Goal: Task Accomplishment & Management: Complete application form

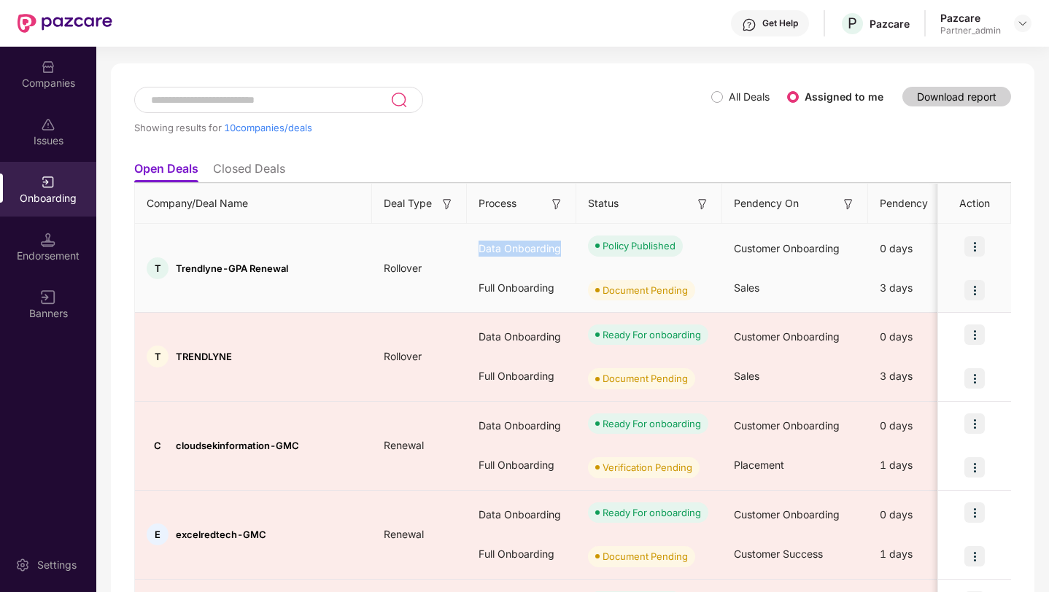
drag, startPoint x: 471, startPoint y: 252, endPoint x: 568, endPoint y: 252, distance: 97.7
click at [568, 252] on div "Data Onboarding" at bounding box center [521, 248] width 109 height 39
click at [515, 252] on div "Data Onboarding" at bounding box center [521, 248] width 109 height 39
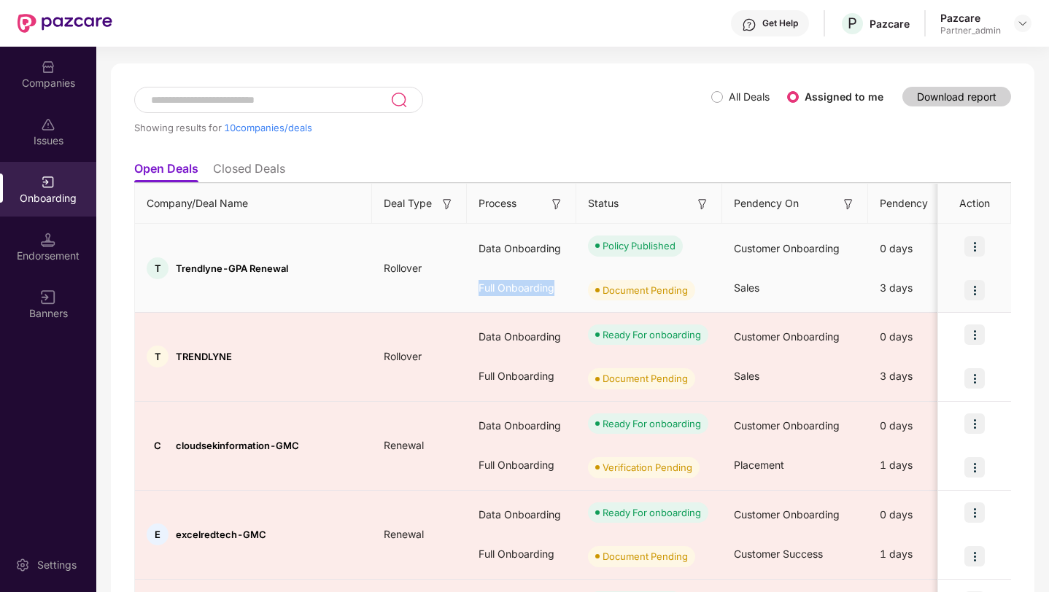
drag, startPoint x: 480, startPoint y: 291, endPoint x: 549, endPoint y: 288, distance: 68.6
click at [549, 288] on div "Full Onboarding" at bounding box center [521, 287] width 109 height 39
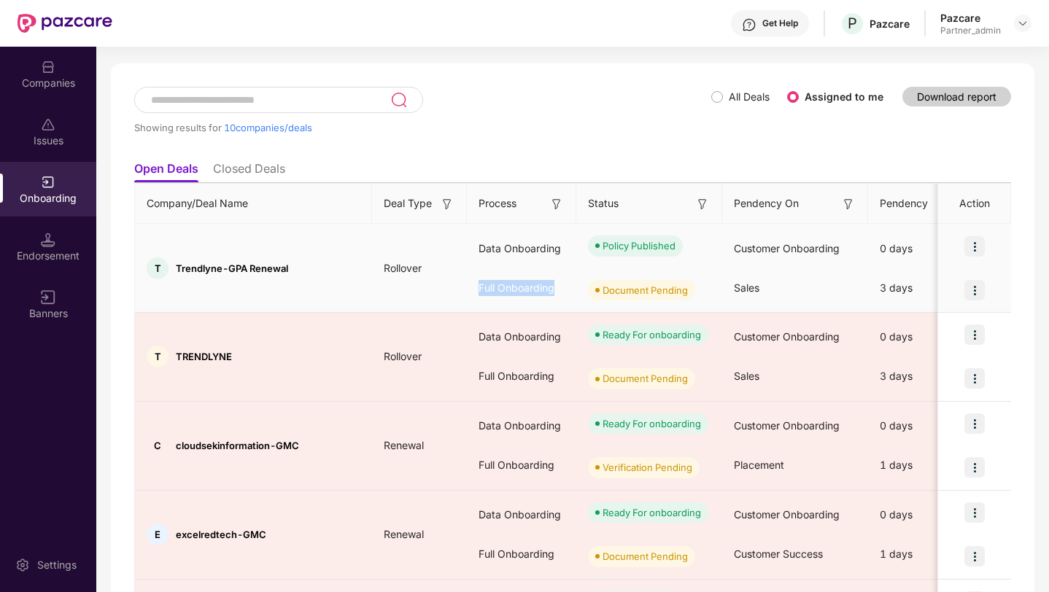
click at [564, 284] on div "Full Onboarding" at bounding box center [521, 287] width 109 height 39
click at [605, 273] on div "Document Pending" at bounding box center [649, 290] width 146 height 44
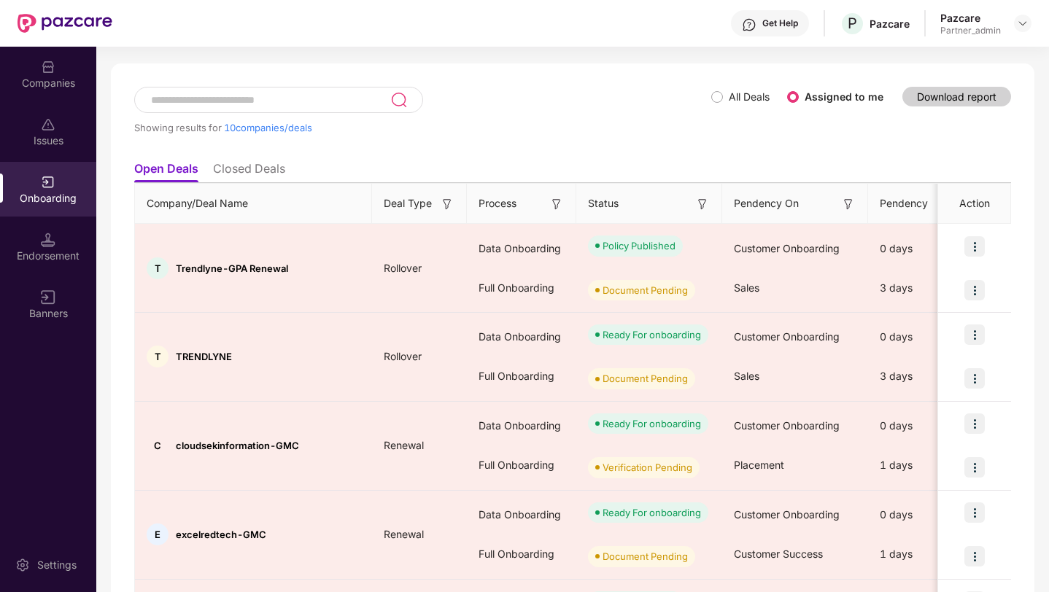
click at [44, 51] on div "Companies" at bounding box center [48, 74] width 96 height 55
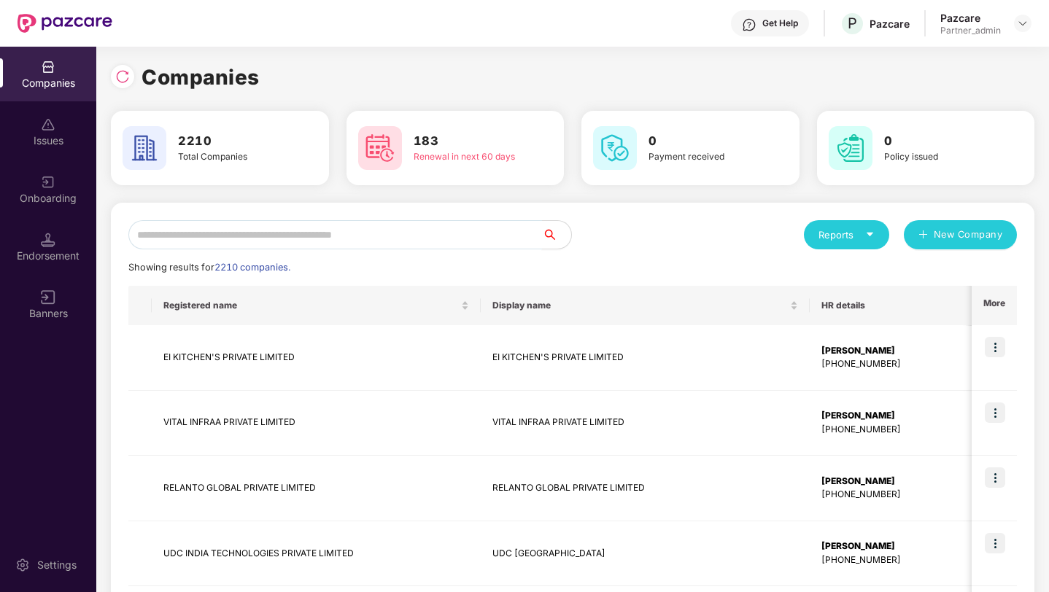
click at [239, 244] on input "text" at bounding box center [335, 234] width 414 height 29
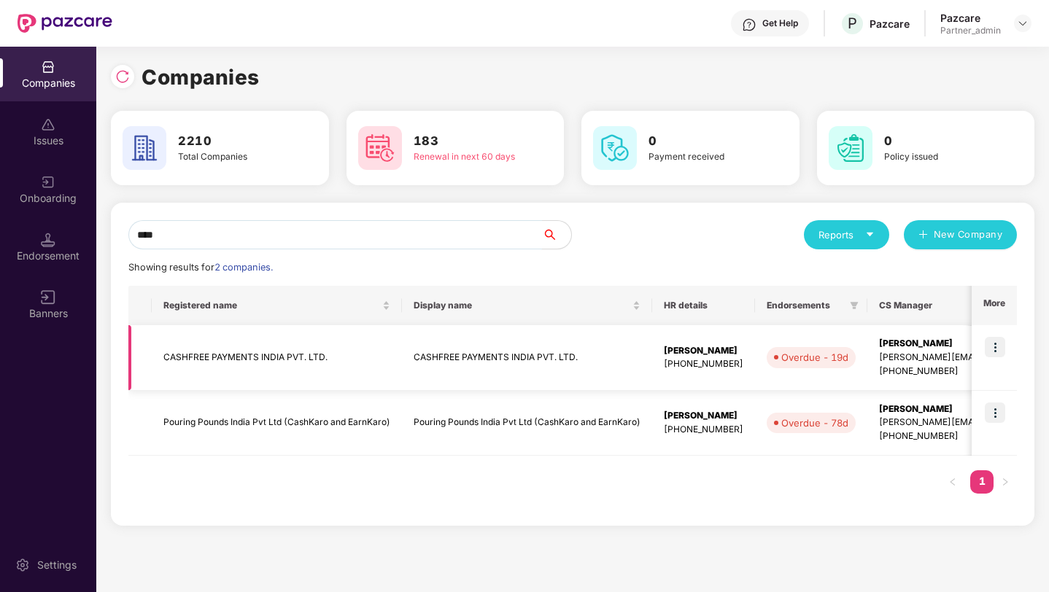
type input "****"
click at [1001, 344] on img at bounding box center [995, 347] width 20 height 20
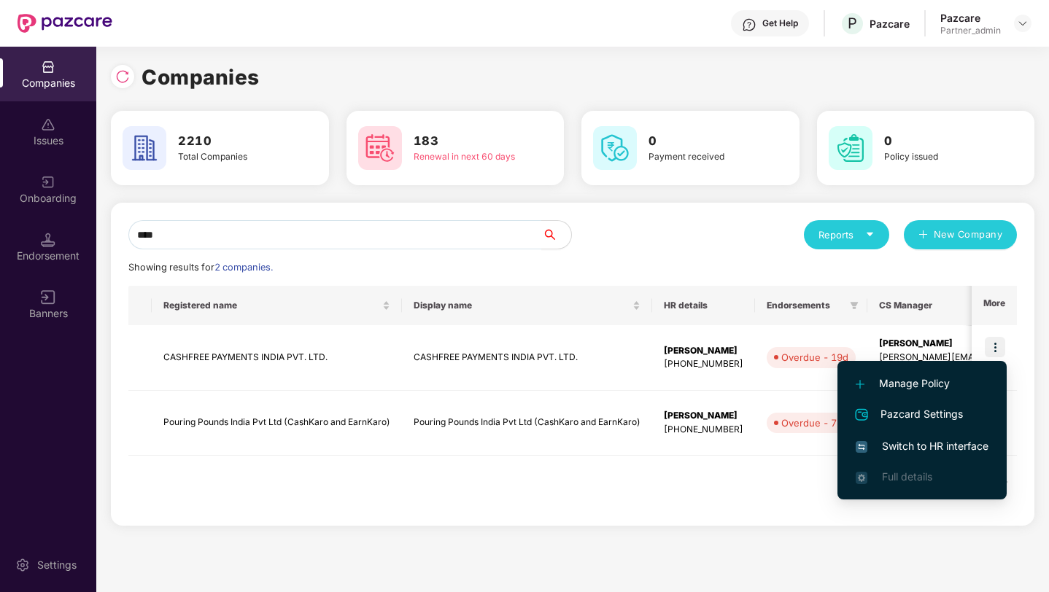
click at [960, 451] on span "Switch to HR interface" at bounding box center [922, 446] width 133 height 16
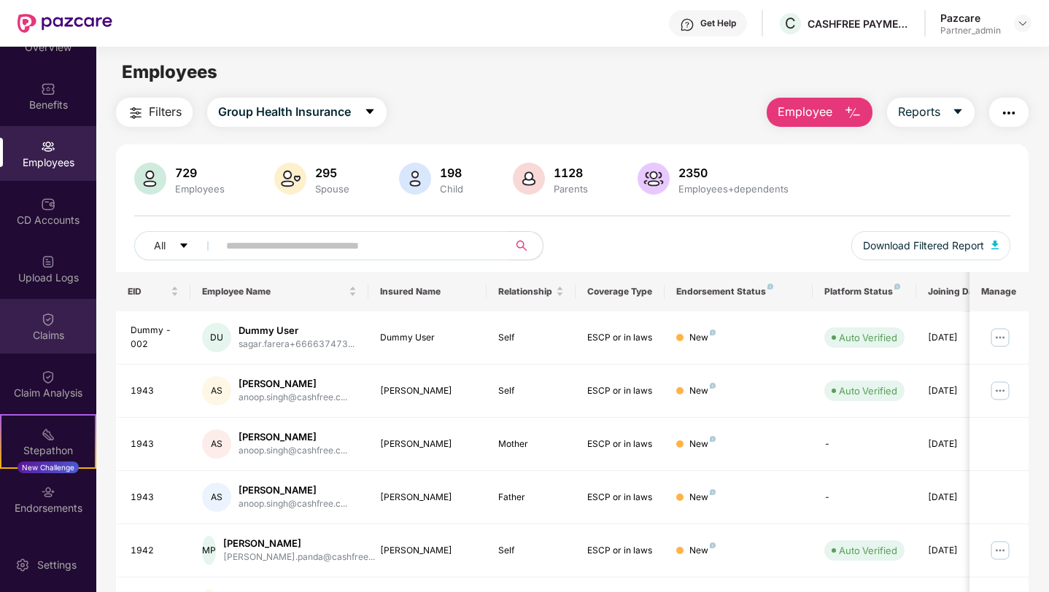
scroll to position [143, 0]
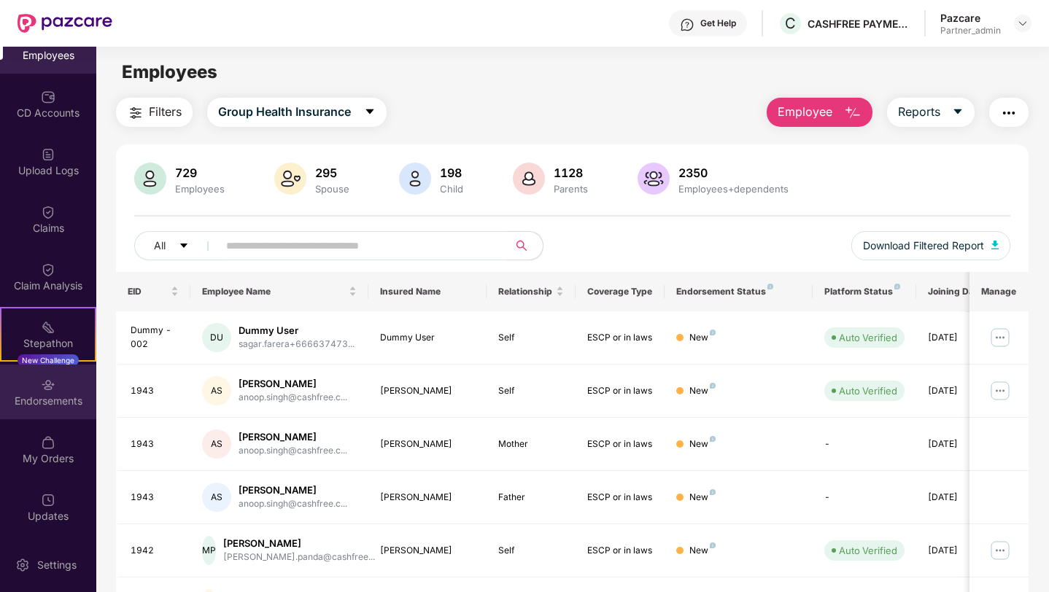
click at [49, 392] on div "Endorsements" at bounding box center [48, 392] width 96 height 55
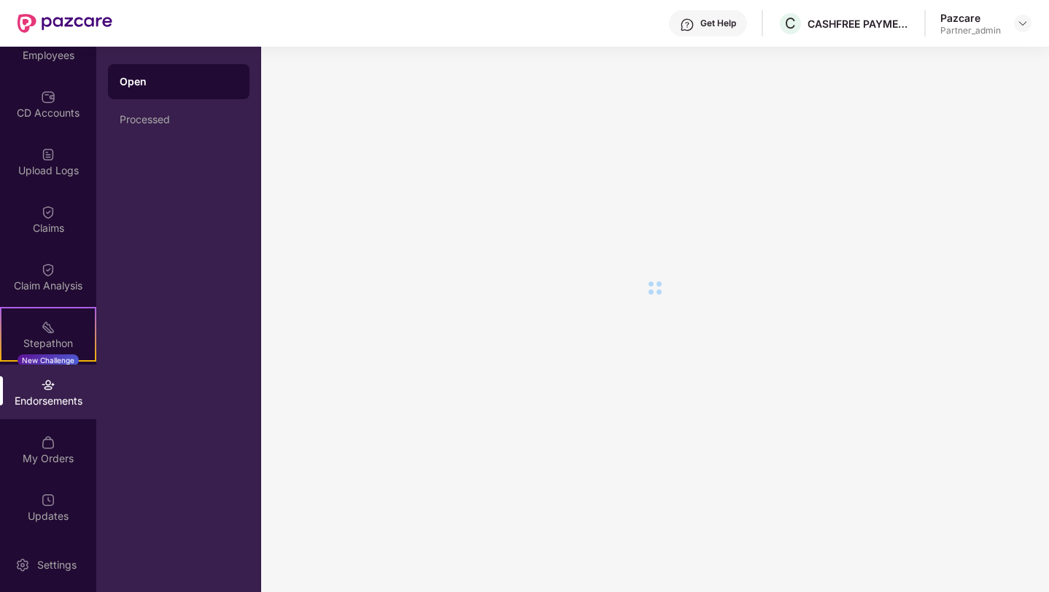
scroll to position [0, 0]
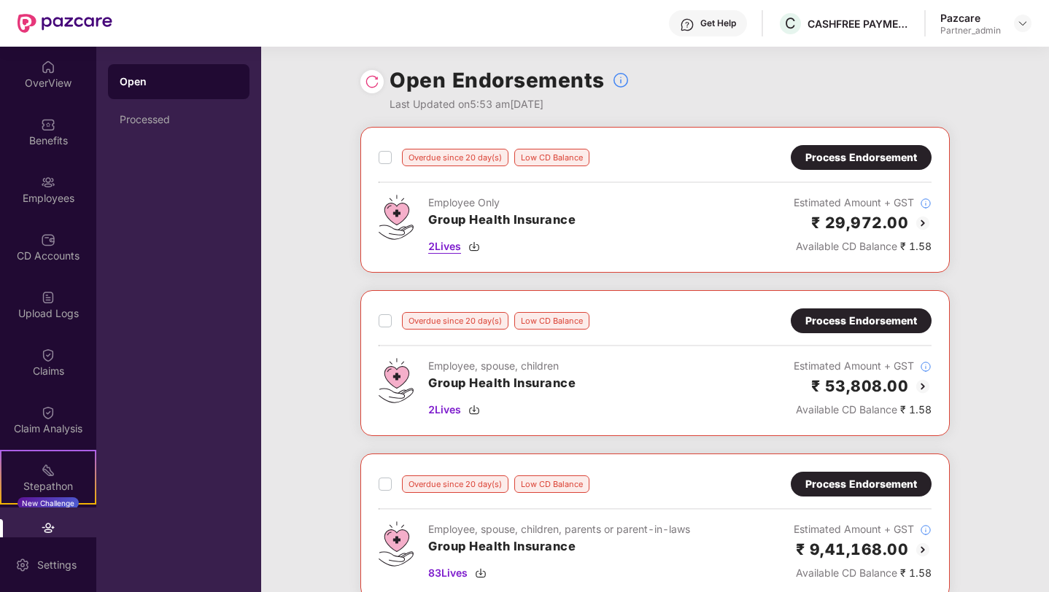
click at [460, 251] on span "2 Lives" at bounding box center [444, 247] width 33 height 16
click at [455, 249] on span "2 Lives" at bounding box center [444, 247] width 33 height 16
click at [443, 246] on span "2 Lives" at bounding box center [444, 247] width 33 height 16
click at [437, 252] on span "2 Lives" at bounding box center [444, 247] width 33 height 16
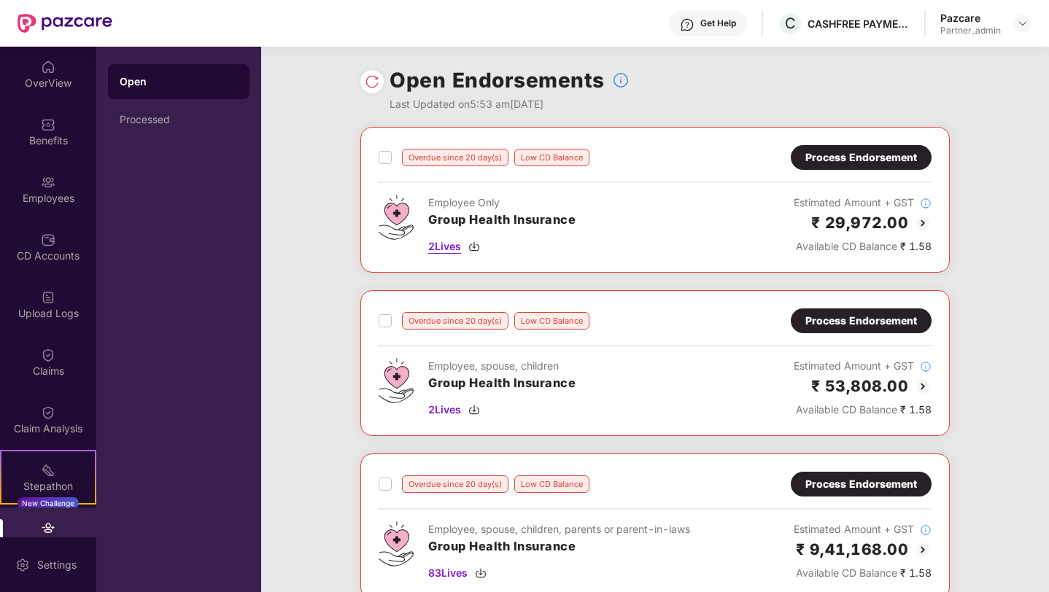
click at [437, 252] on span "2 Lives" at bounding box center [444, 247] width 33 height 16
click at [478, 261] on div "Overdue since 20 day(s) Low CD Balance Process Endorsement Employee Only Group …" at bounding box center [654, 200] width 589 height 146
click at [476, 247] on img at bounding box center [474, 247] width 12 height 12
click at [475, 402] on div "2 Lives" at bounding box center [501, 410] width 147 height 16
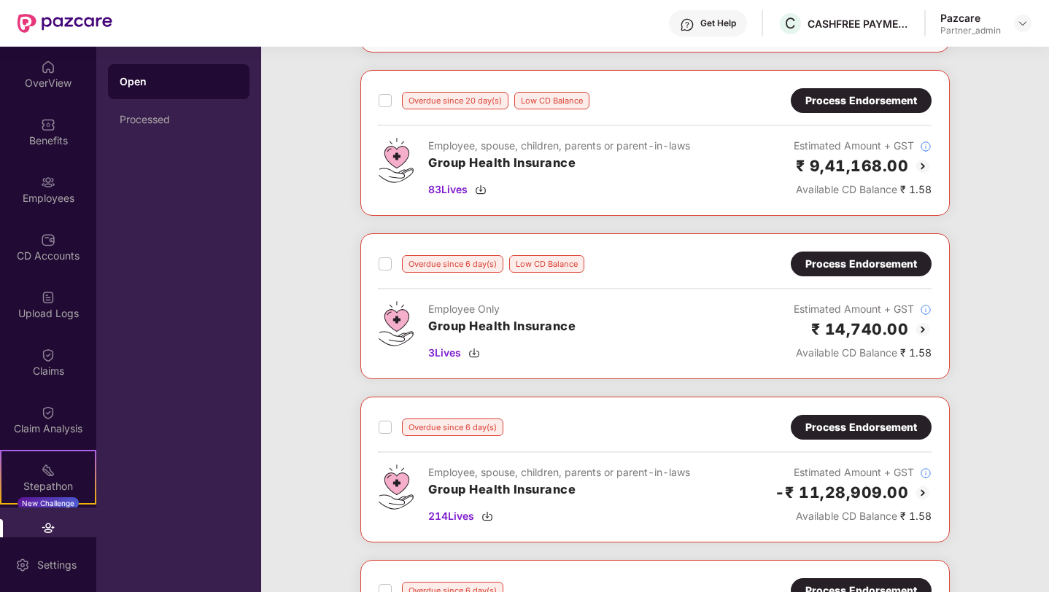
scroll to position [387, 0]
